Goal: Ask a question: Seek information or help from site administrators or community

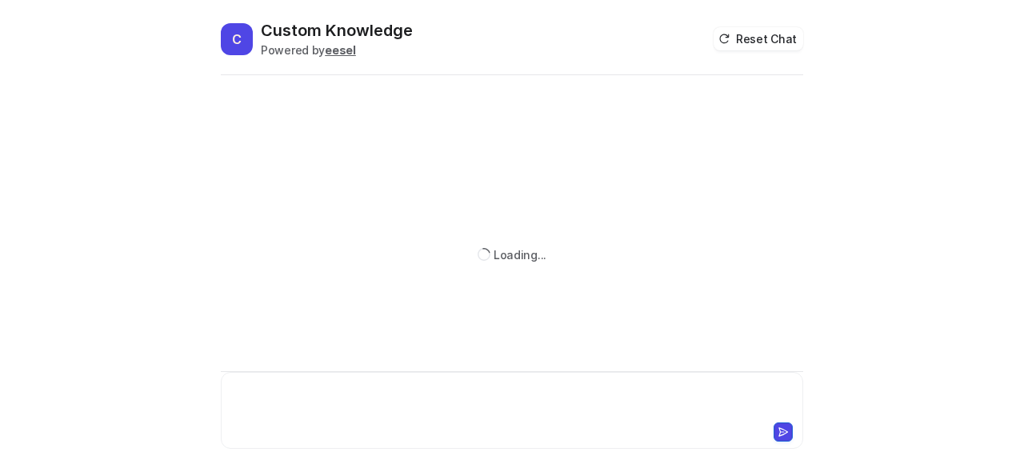
click at [317, 386] on div at bounding box center [512, 400] width 575 height 37
paste div
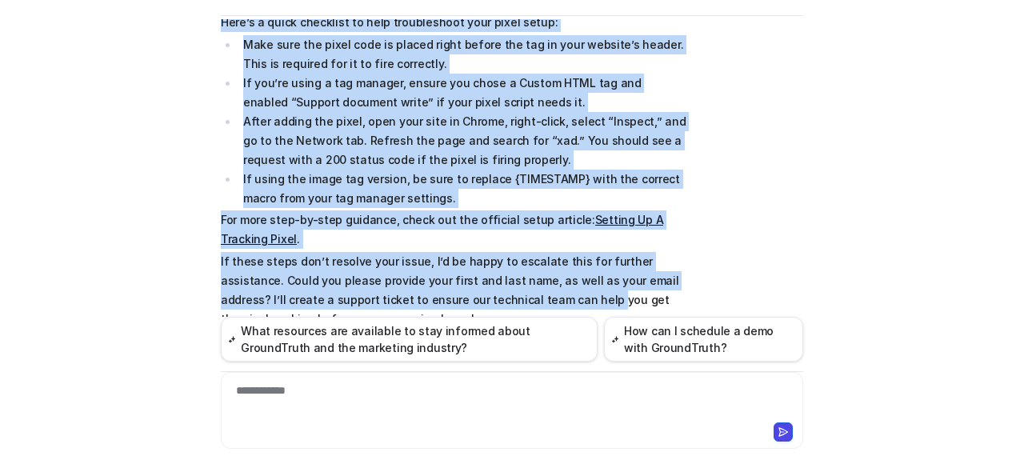
scroll to position [1356, 0]
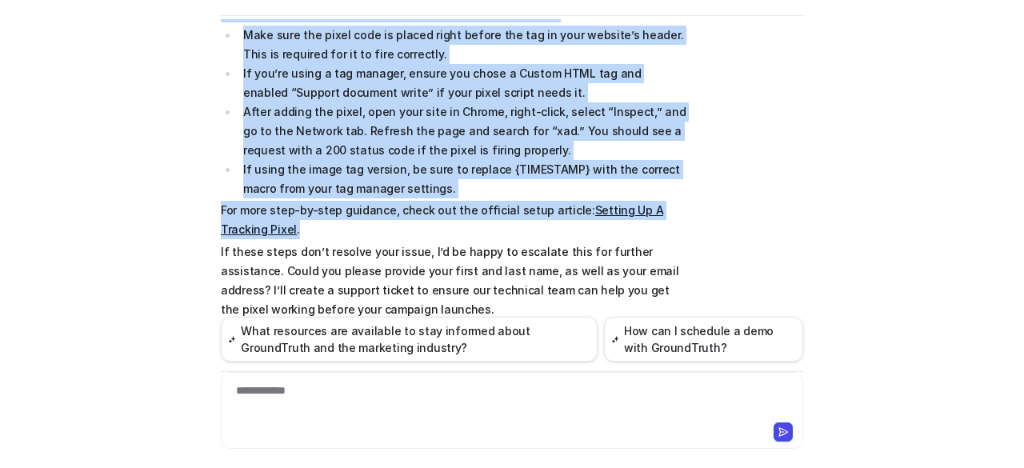
drag, startPoint x: 214, startPoint y: 60, endPoint x: 398, endPoint y: 232, distance: 251.3
click at [398, 232] on span "I'm sorry you're experiencing trouble with the pixel not loading—let's work thr…" at bounding box center [455, 140] width 468 height 357
copy span "I'm sorry you're experiencing trouble with the pixel not loading—let's work thr…"
click at [565, 212] on p "For more step-by-step guidance, check out the official setup article: Setting U…" at bounding box center [455, 220] width 468 height 38
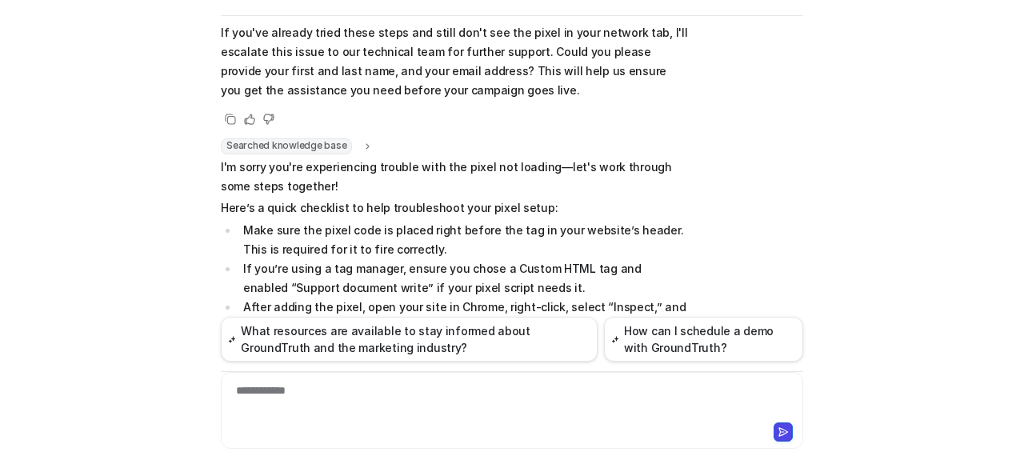
scroll to position [1118, 0]
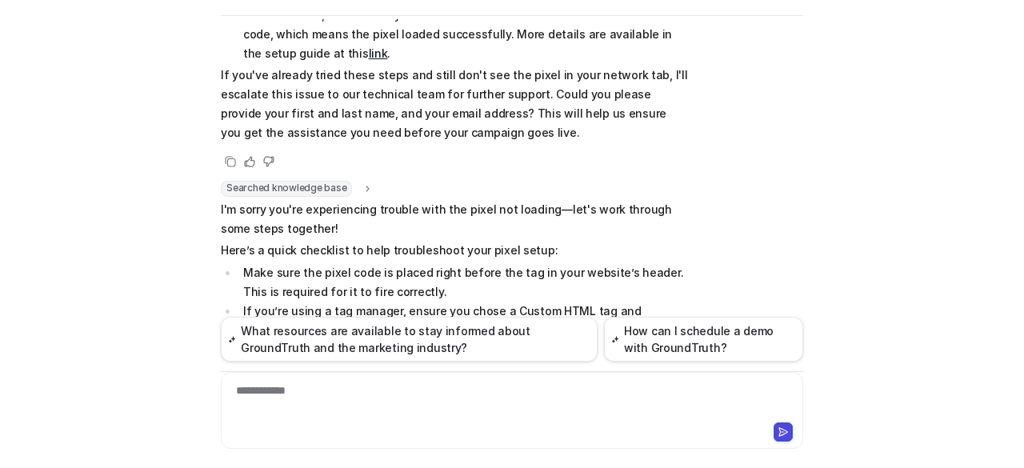
drag, startPoint x: 565, startPoint y: 212, endPoint x: 546, endPoint y: 205, distance: 20.5
click at [546, 205] on span "I'm sorry you're experiencing trouble with the pixel not loading—let's work thr…" at bounding box center [455, 378] width 468 height 357
copy span "let's work through some steps together! Here’s a quick checklist to help troubl…"
click at [418, 209] on p "I'm sorry you're experiencing trouble with the pixel not loading—let's work thr…" at bounding box center [455, 219] width 468 height 38
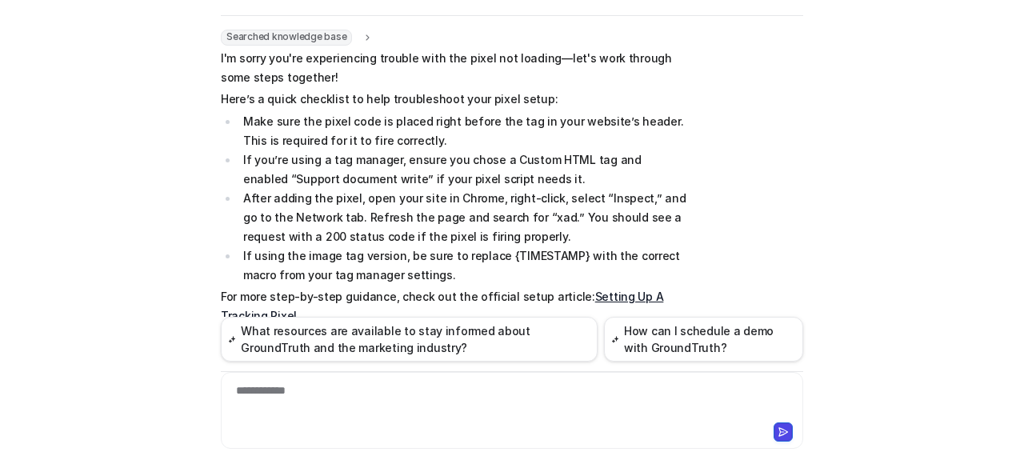
scroll to position [1270, 0]
